Goal: Information Seeking & Learning: Learn about a topic

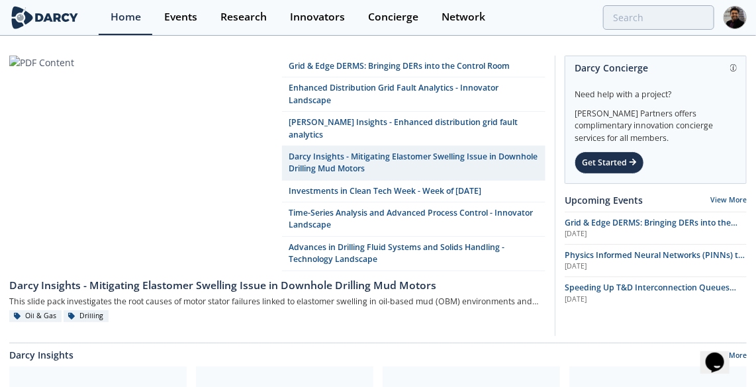
click at [336, 146] on link "Darcy Insights - Mitigating Elastomer Swelling Issue in Downhole Drilling Mud M…" at bounding box center [413, 163] width 263 height 34
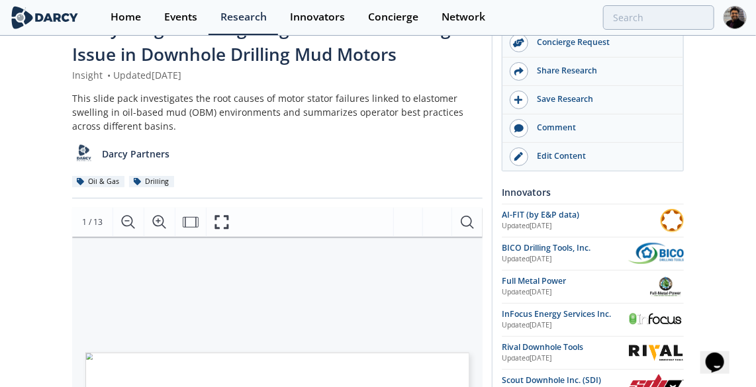
scroll to position [60, 0]
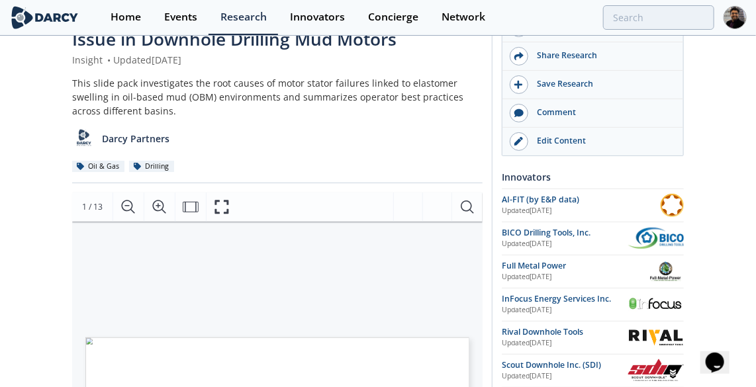
click at [559, 136] on div "Edit Content" at bounding box center [602, 141] width 148 height 12
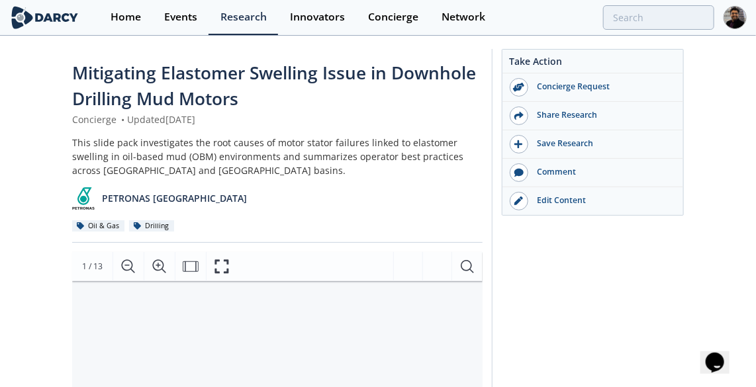
click at [555, 205] on div "Edit Content" at bounding box center [602, 201] width 148 height 12
click at [141, 14] on link "Home" at bounding box center [126, 17] width 54 height 35
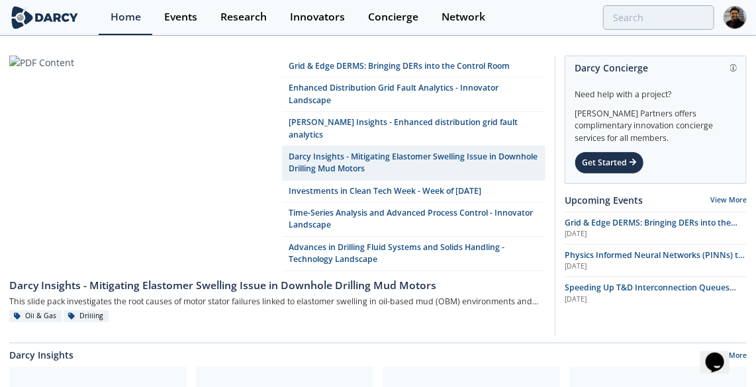
click at [371, 150] on link "Darcy Insights - Mitigating Elastomer Swelling Issue in Downhole Drilling Mud M…" at bounding box center [413, 163] width 263 height 34
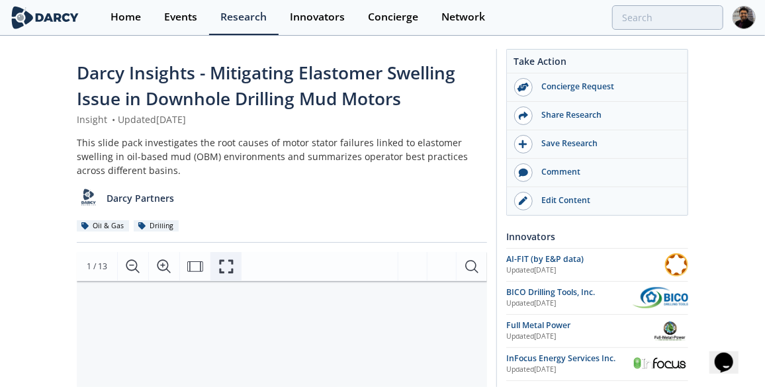
click at [227, 262] on icon "Fullscreen" at bounding box center [226, 267] width 16 height 16
